Goal: Task Accomplishment & Management: Use online tool/utility

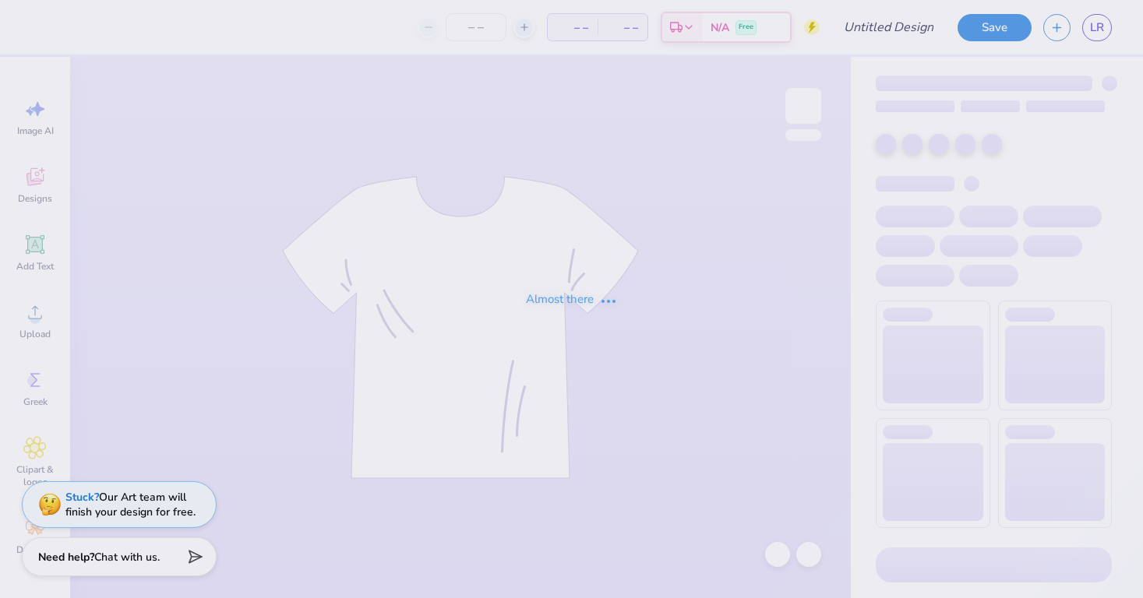
type input "The [GEOGRAPHIC_DATA][US_STATE] : [PERSON_NAME]"
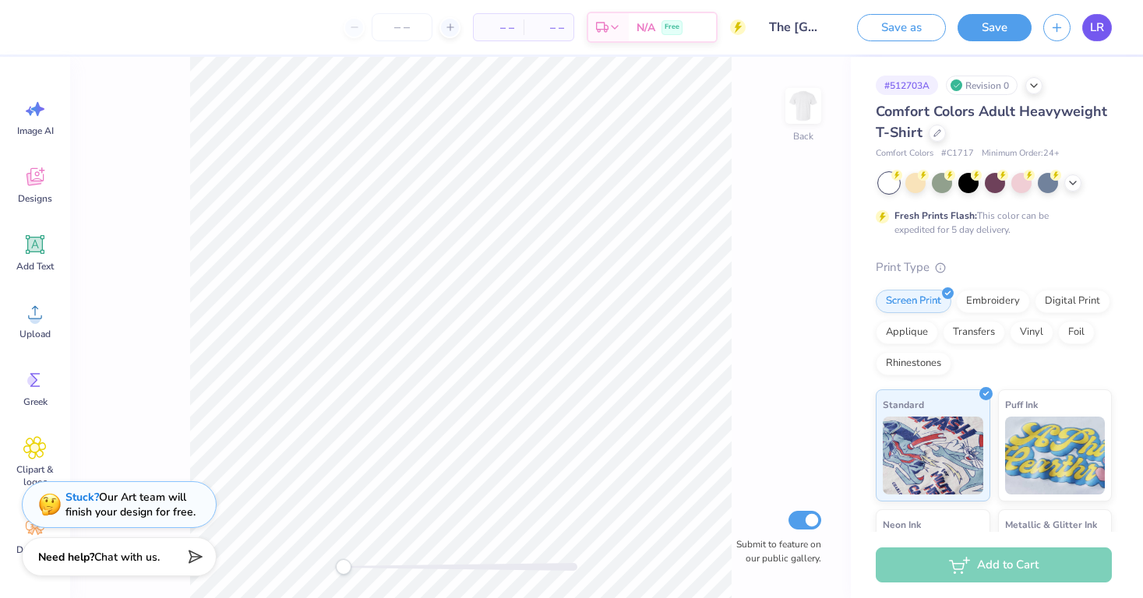
click at [1094, 28] on span "LR" at bounding box center [1097, 28] width 14 height 18
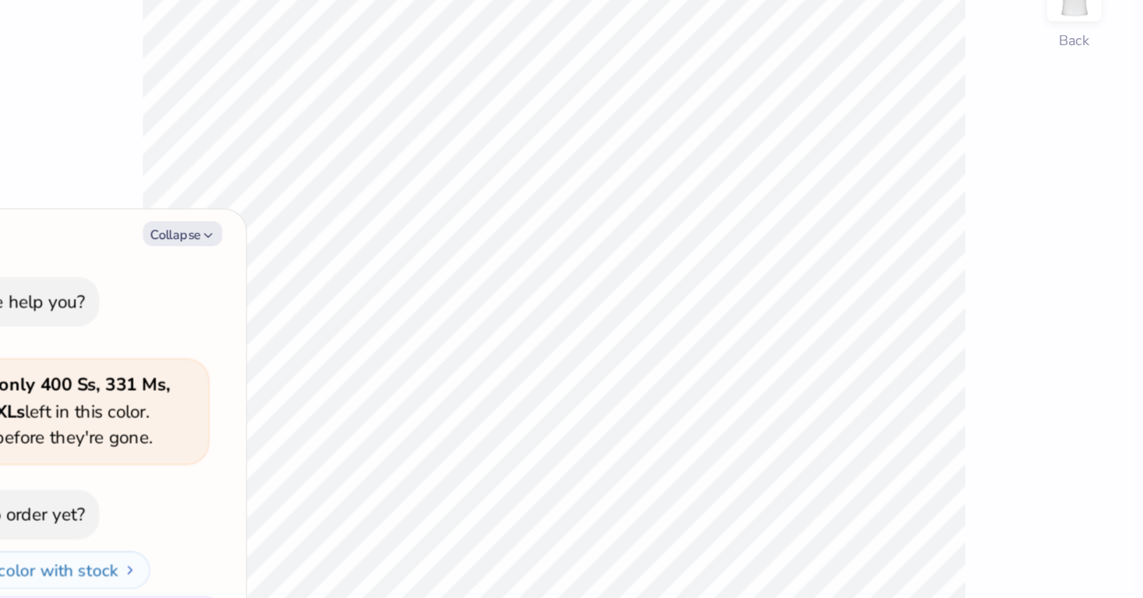
type textarea "x"
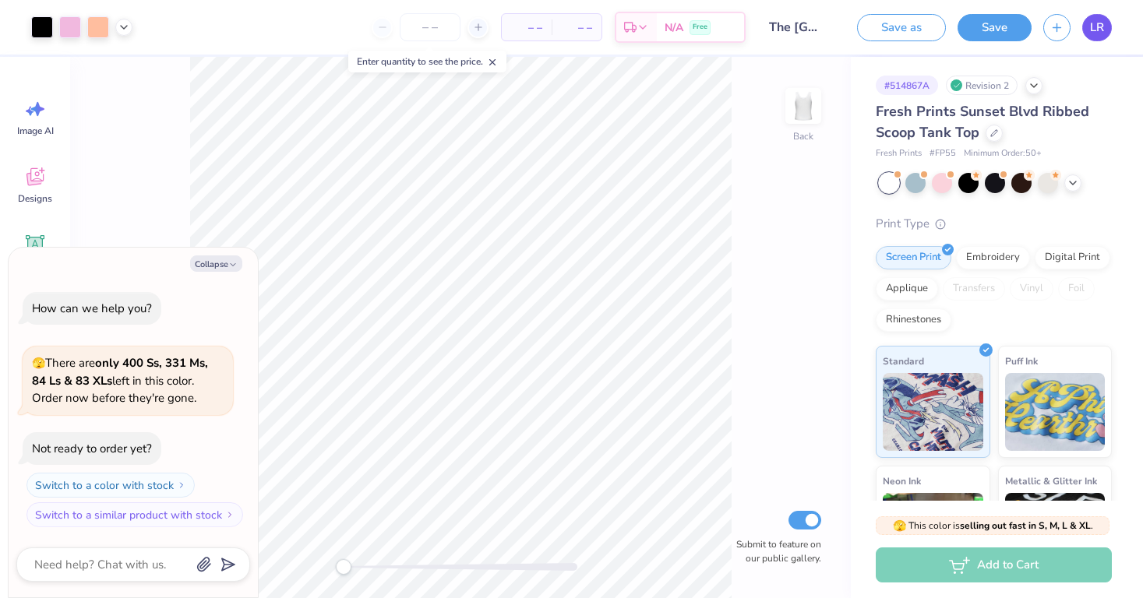
click at [1098, 34] on span "LR" at bounding box center [1097, 28] width 14 height 18
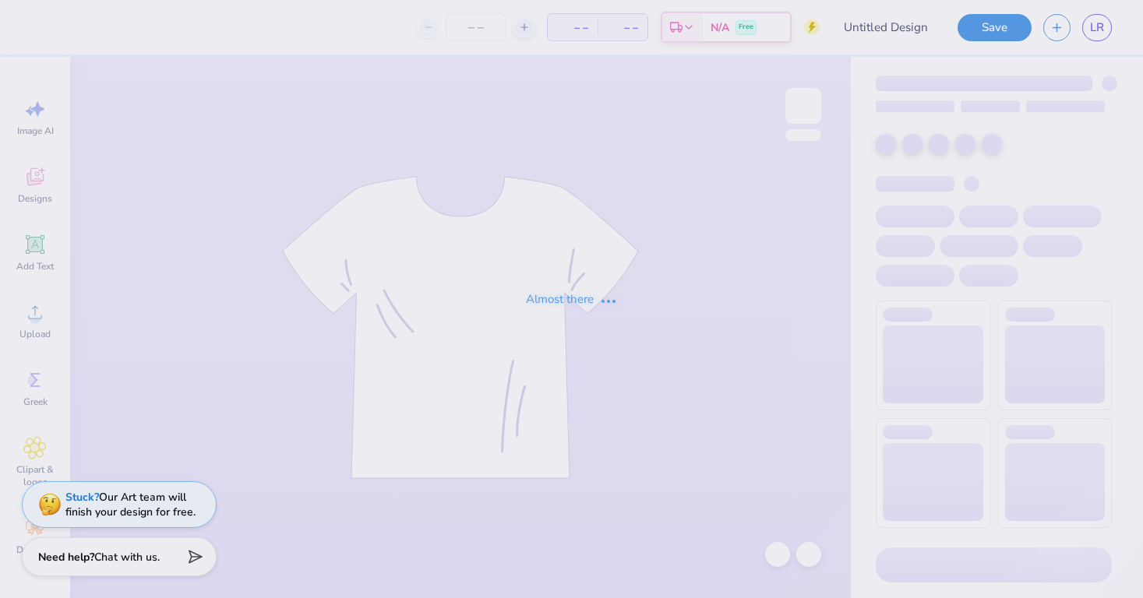
type input "The University of Texas at Austin : Lily Rowe"
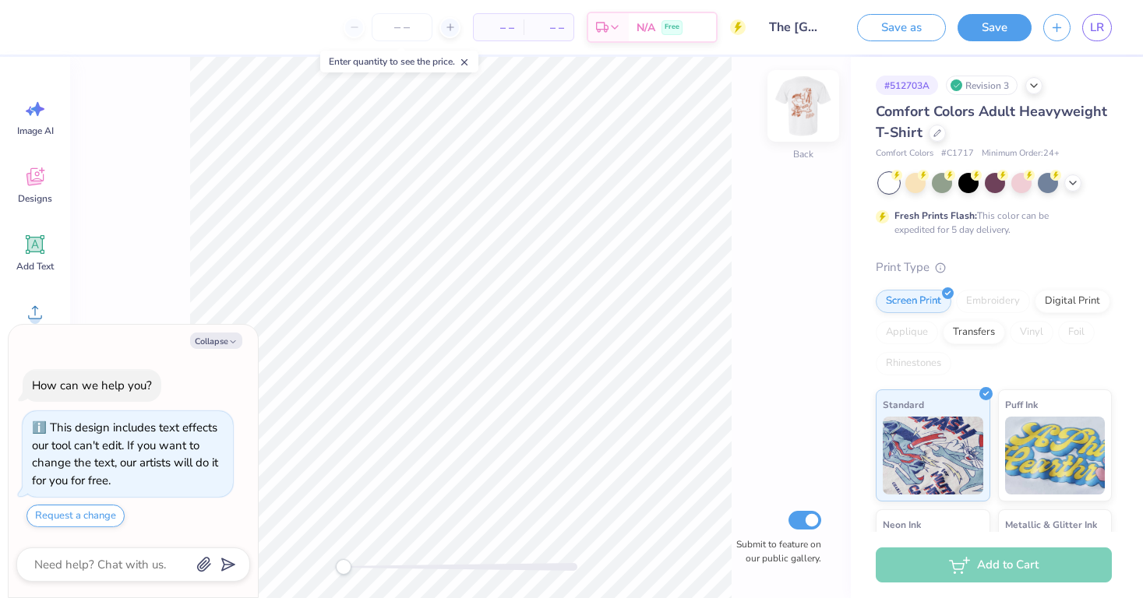
click at [799, 111] on img at bounding box center [803, 106] width 62 height 62
click at [231, 343] on icon "button" at bounding box center [232, 341] width 9 height 9
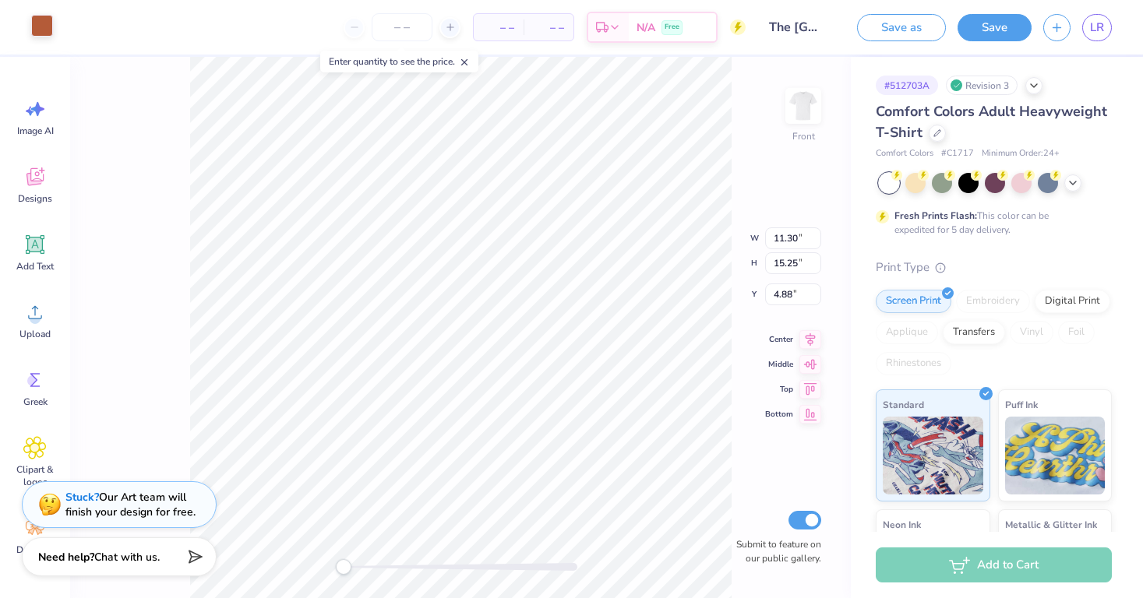
click at [43, 28] on div at bounding box center [42, 26] width 22 height 22
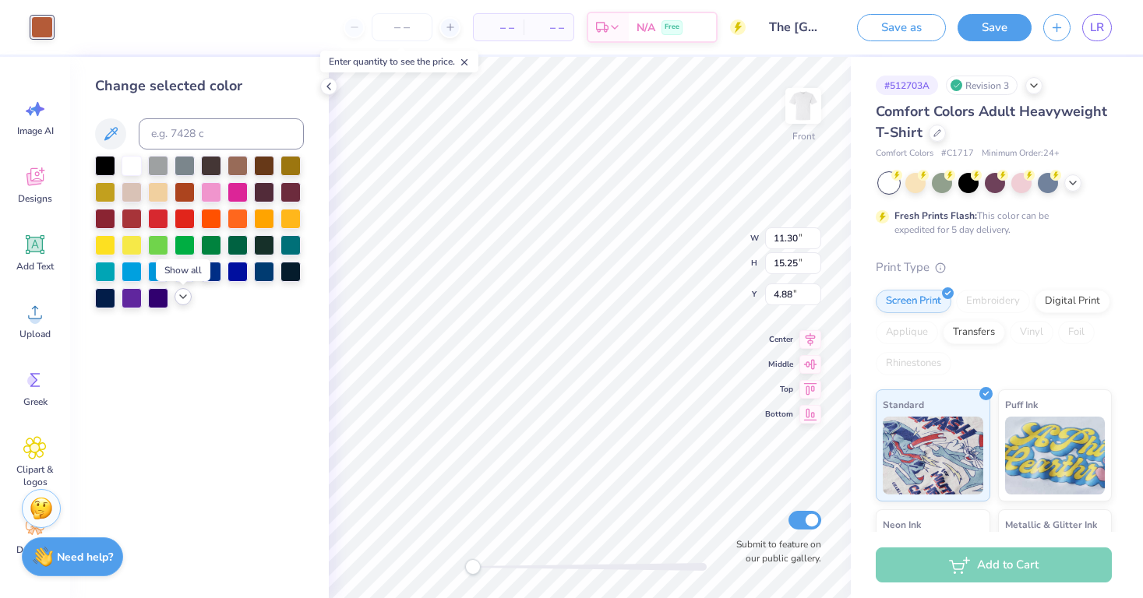
click at [186, 299] on icon at bounding box center [183, 297] width 12 height 12
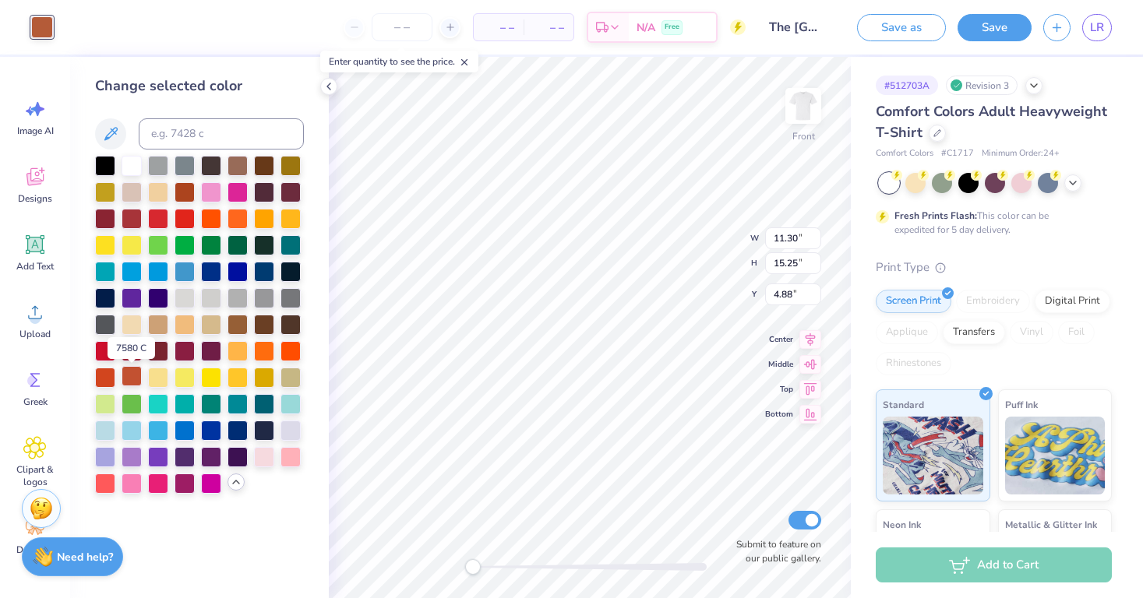
click at [130, 378] on div at bounding box center [132, 376] width 20 height 20
click at [104, 378] on div at bounding box center [105, 376] width 20 height 20
click at [130, 379] on div at bounding box center [132, 376] width 20 height 20
click at [188, 196] on div at bounding box center [184, 191] width 20 height 20
click at [128, 376] on div at bounding box center [132, 376] width 20 height 20
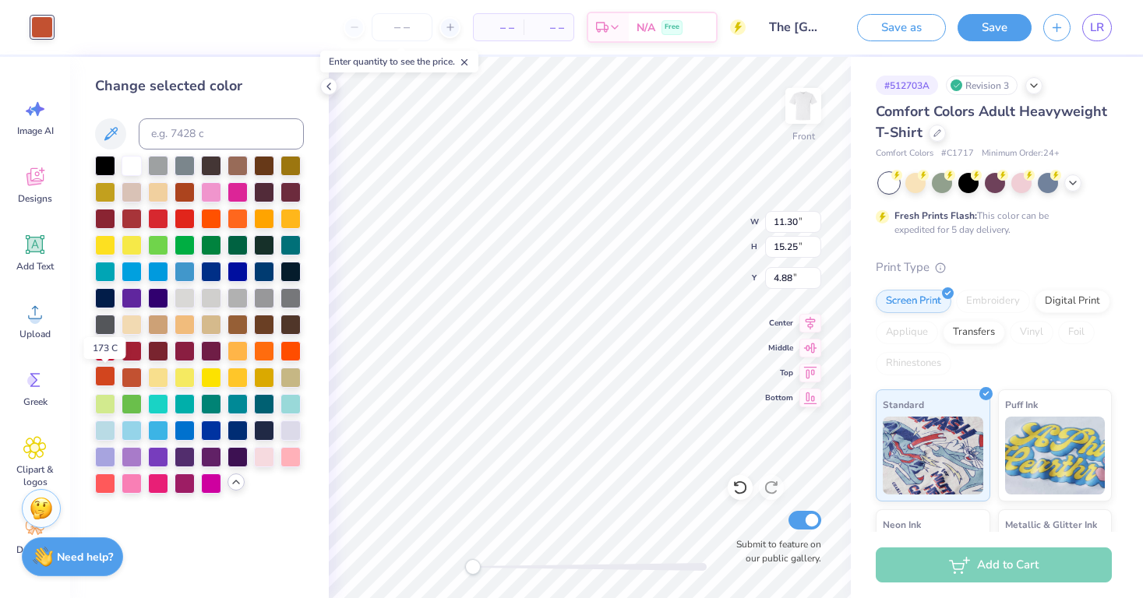
click at [105, 378] on div at bounding box center [105, 376] width 20 height 20
click at [132, 379] on div at bounding box center [132, 376] width 20 height 20
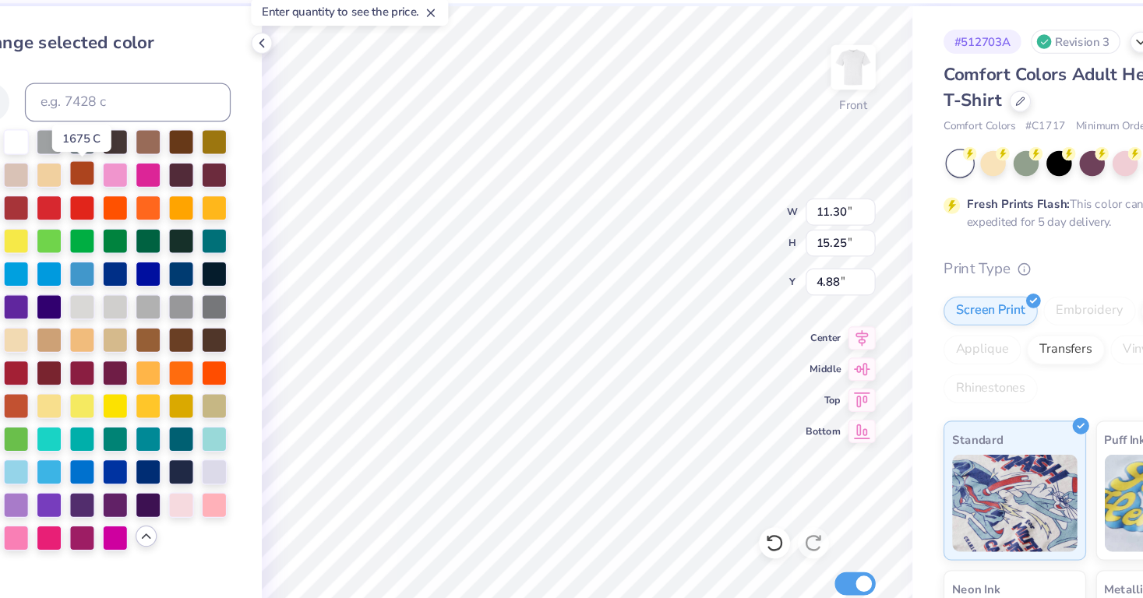
click at [174, 181] on div at bounding box center [184, 191] width 20 height 20
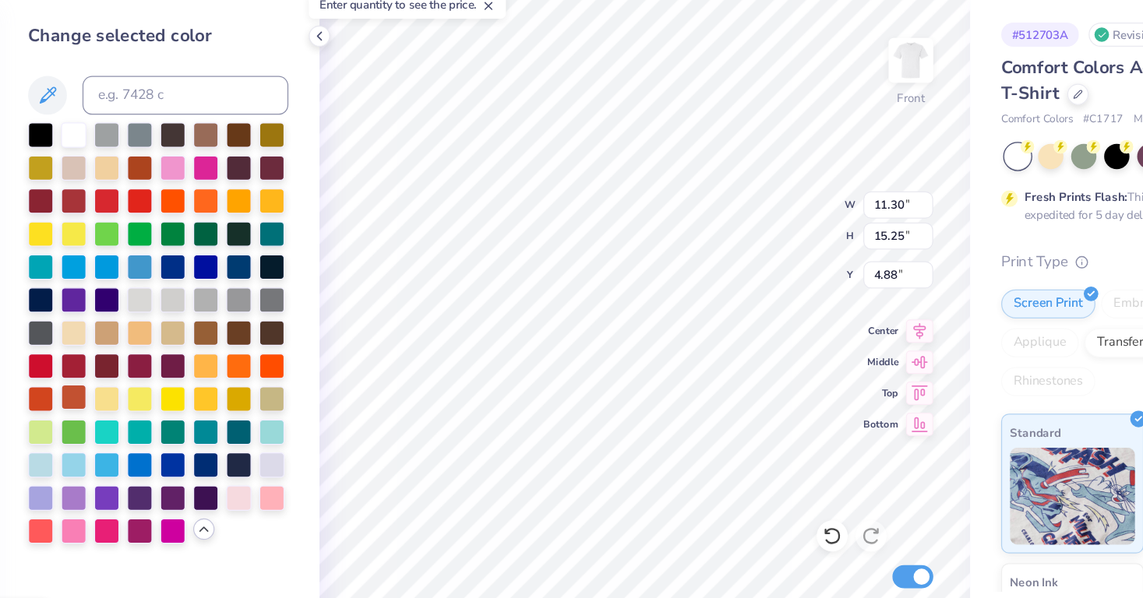
click at [122, 366] on div at bounding box center [132, 376] width 20 height 20
click at [174, 181] on div at bounding box center [184, 191] width 20 height 20
click at [95, 287] on div at bounding box center [105, 297] width 20 height 20
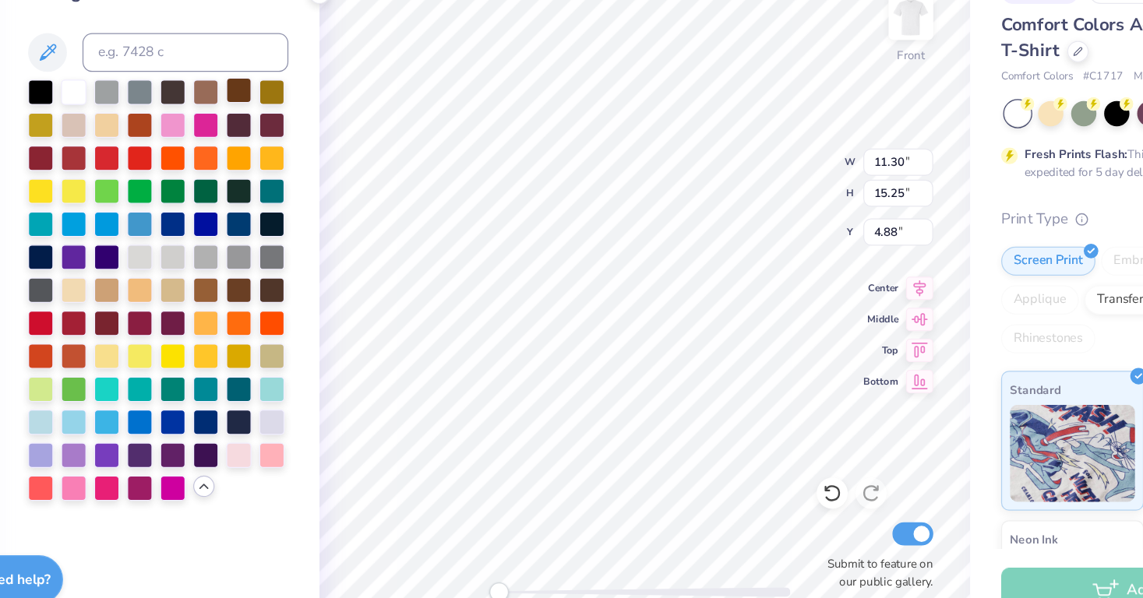
click at [254, 154] on div at bounding box center [264, 164] width 20 height 20
click at [254, 181] on div at bounding box center [264, 191] width 20 height 20
click at [254, 154] on div at bounding box center [264, 164] width 20 height 20
click at [254, 419] on div at bounding box center [264, 429] width 20 height 20
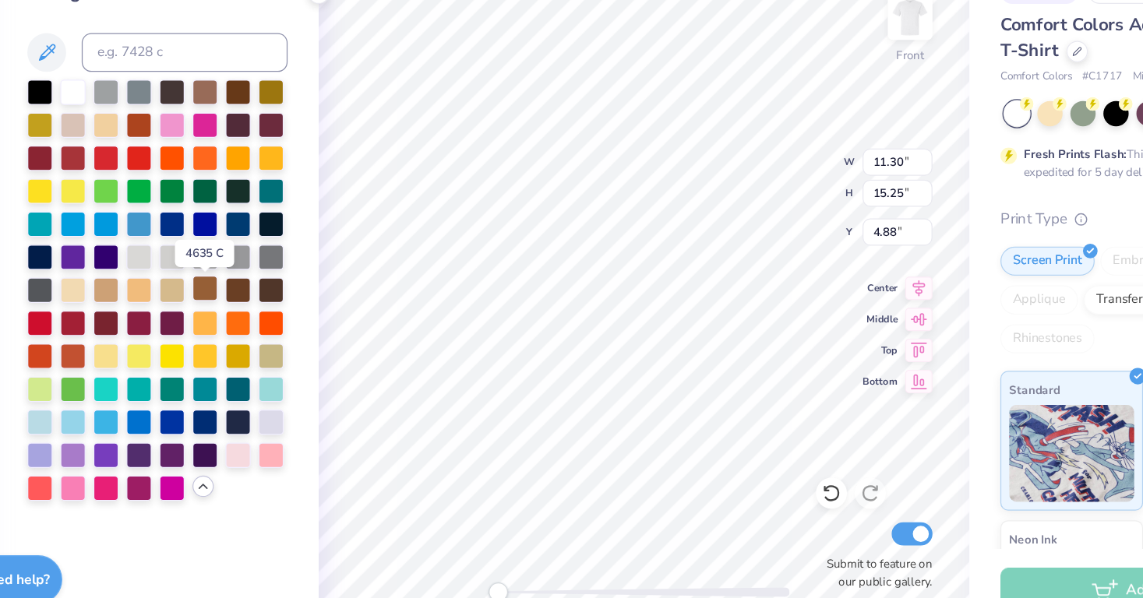
click at [227, 313] on div at bounding box center [237, 323] width 20 height 20
click at [254, 313] on div at bounding box center [264, 323] width 20 height 20
click at [254, 154] on div at bounding box center [264, 164] width 20 height 20
click at [254, 313] on div at bounding box center [264, 323] width 20 height 20
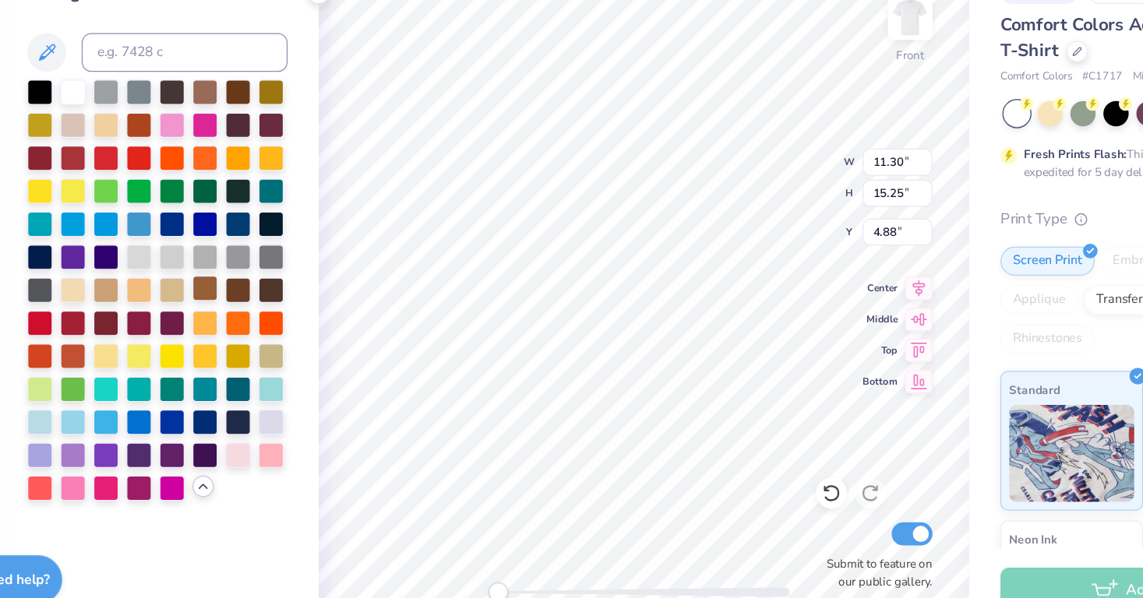
click at [227, 313] on div at bounding box center [237, 323] width 20 height 20
click at [227, 154] on div at bounding box center [237, 164] width 20 height 20
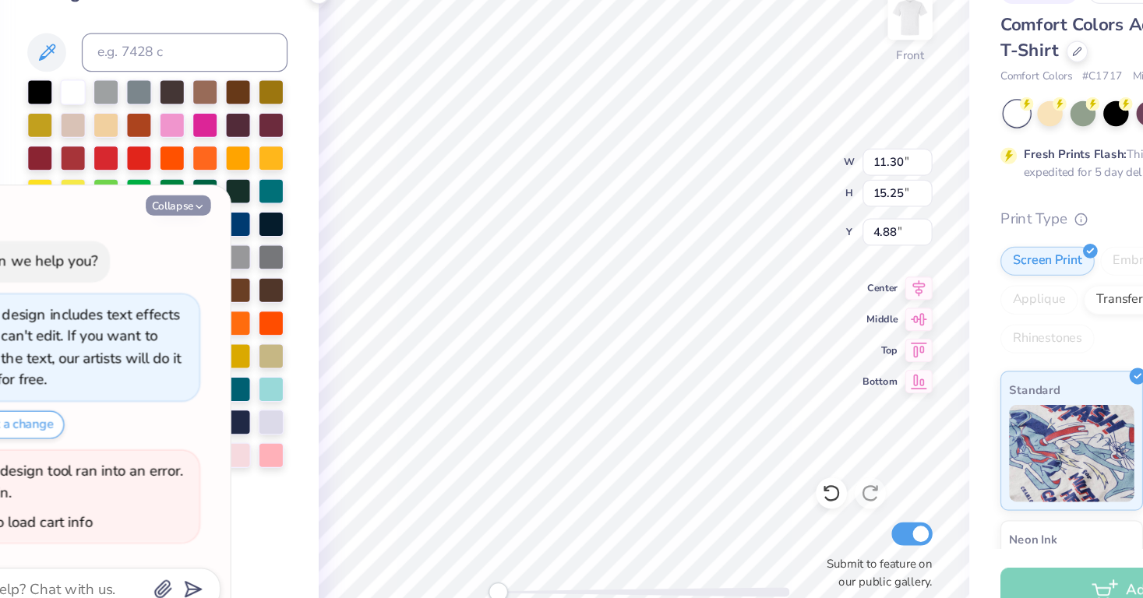
click at [228, 253] on icon "button" at bounding box center [232, 257] width 9 height 9
type textarea "x"
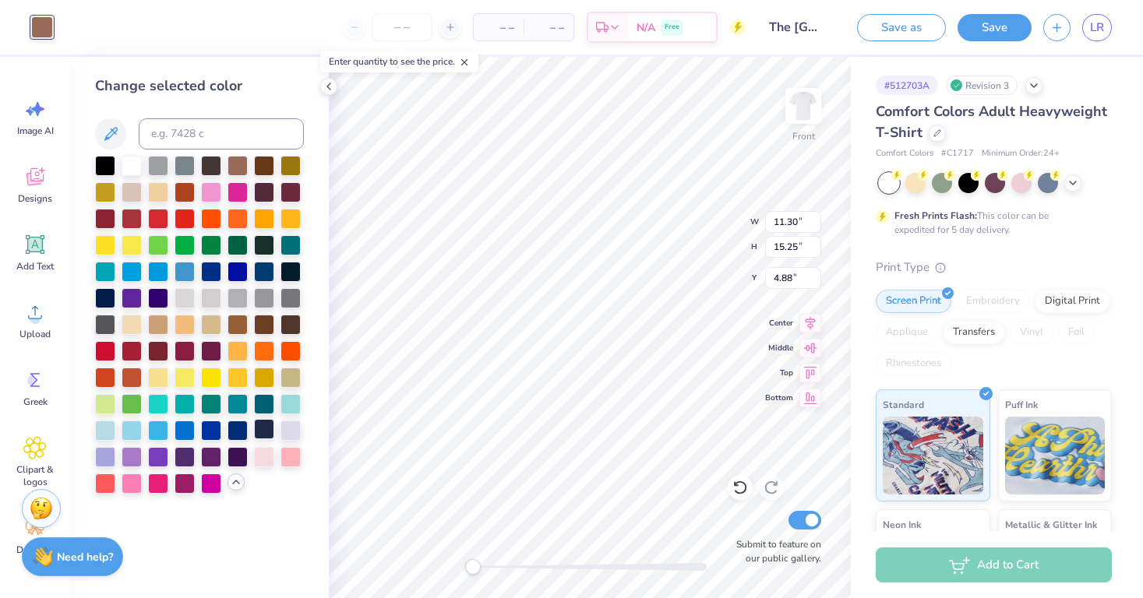
click at [269, 427] on div at bounding box center [264, 429] width 20 height 20
click at [162, 351] on div at bounding box center [158, 350] width 20 height 20
click at [108, 351] on div at bounding box center [105, 350] width 20 height 20
click at [268, 327] on div at bounding box center [264, 323] width 20 height 20
click at [161, 328] on div at bounding box center [158, 323] width 20 height 20
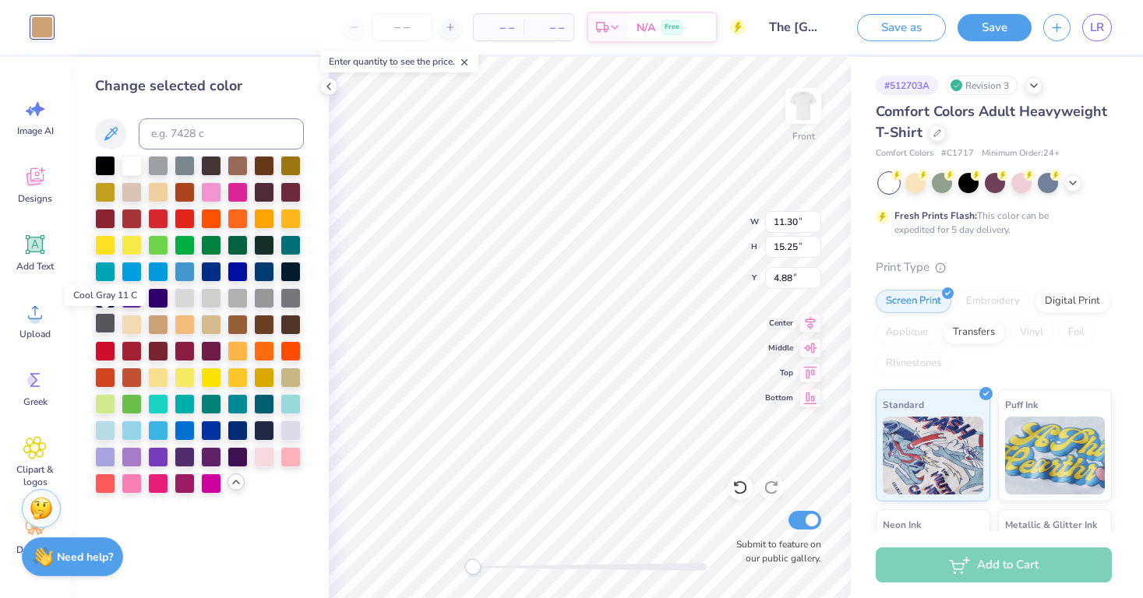
click at [104, 329] on div at bounding box center [105, 323] width 20 height 20
click at [264, 273] on div at bounding box center [264, 270] width 20 height 20
click at [263, 166] on div at bounding box center [264, 164] width 20 height 20
click at [293, 164] on div at bounding box center [290, 164] width 20 height 20
click at [233, 164] on div at bounding box center [237, 164] width 20 height 20
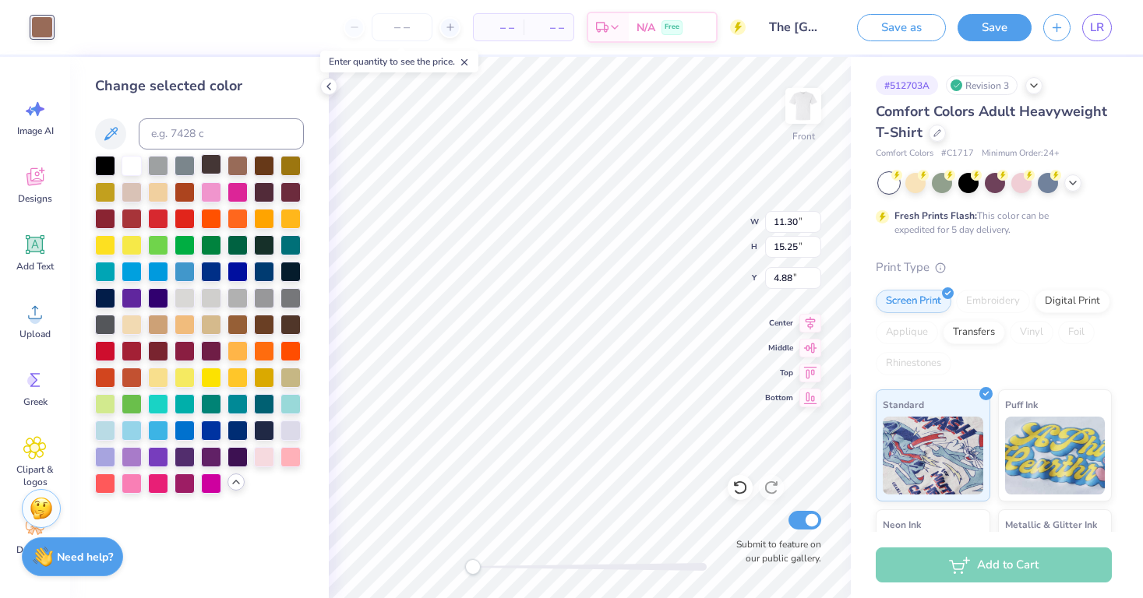
click at [212, 171] on div at bounding box center [211, 164] width 20 height 20
